Goal: Check status: Check status

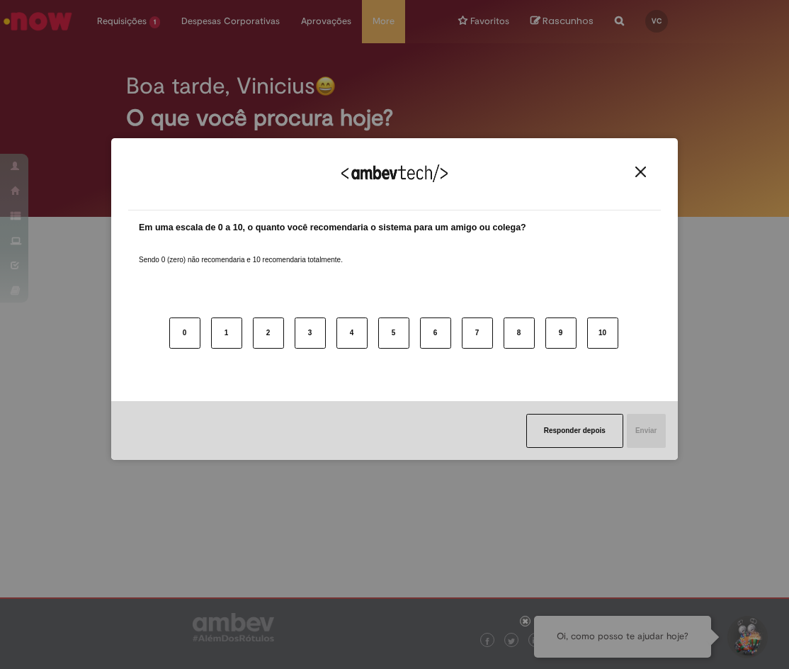
click at [646, 173] on button "Close" at bounding box center [640, 172] width 19 height 12
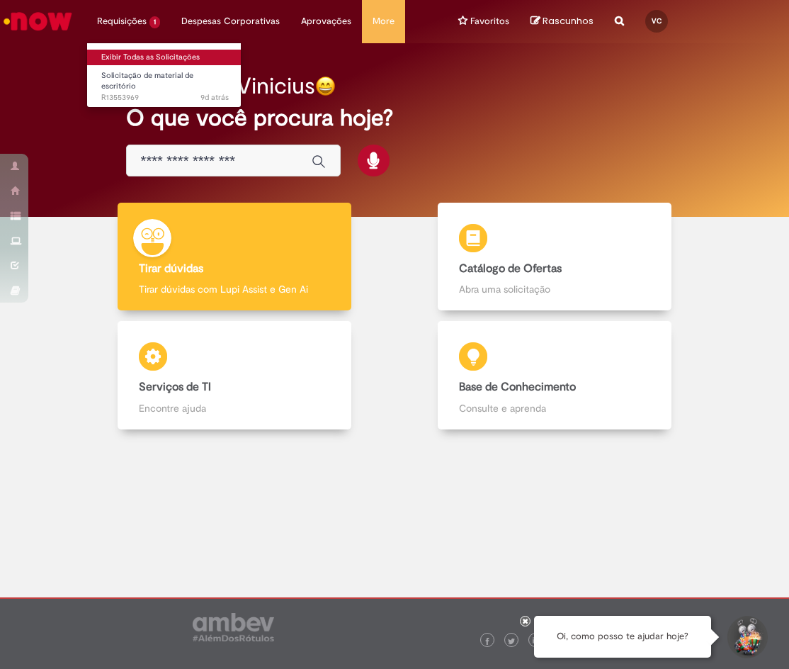
click at [164, 52] on link "Exibir Todas as Solicitações" at bounding box center [165, 58] width 156 height 16
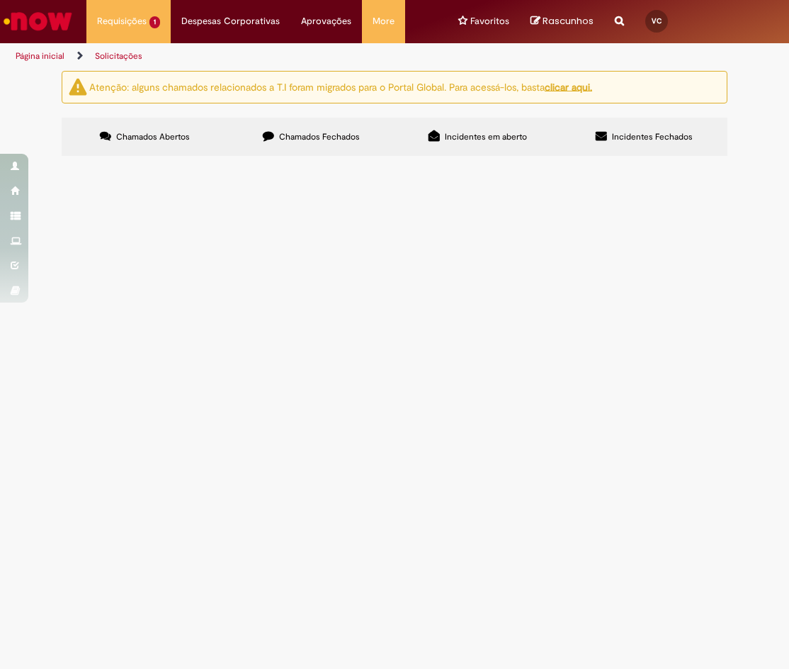
click at [328, 143] on label "Chamados Fechados" at bounding box center [311, 137] width 166 height 38
click at [0, 0] on span "Sou novo admitido e essa solicitação condiz com a 1ª VIA DE CRACHÁ. Dispenso de…" at bounding box center [0, 0] width 0 height 0
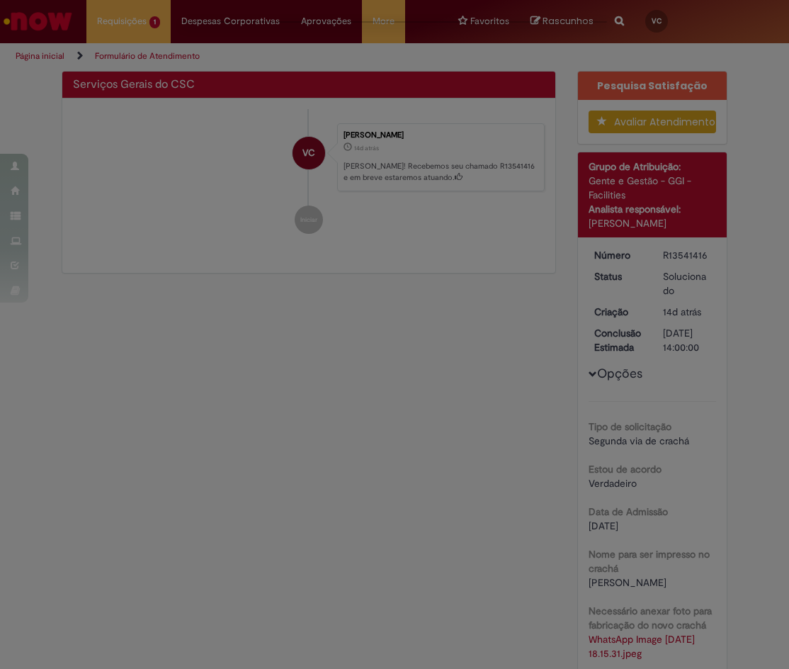
click at [157, 259] on div "Feedback" at bounding box center [394, 334] width 789 height 669
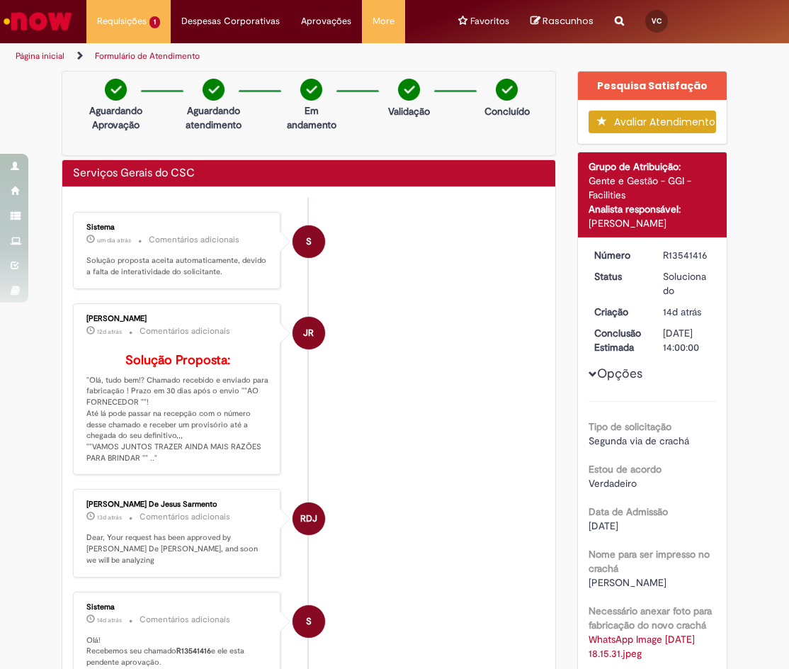
drag, startPoint x: 127, startPoint y: 55, endPoint x: 206, endPoint y: 99, distance: 91.0
click at [0, 0] on link "Exibir Todas as Solicitações" at bounding box center [0, 0] width 0 height 0
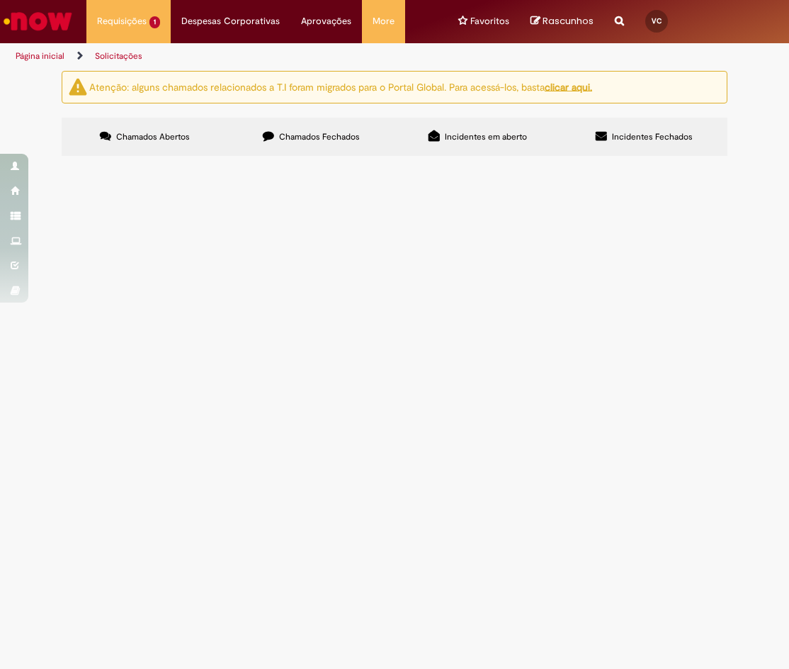
click at [356, 139] on span "Chamados Fechados" at bounding box center [319, 136] width 81 height 11
